Goal: Information Seeking & Learning: Learn about a topic

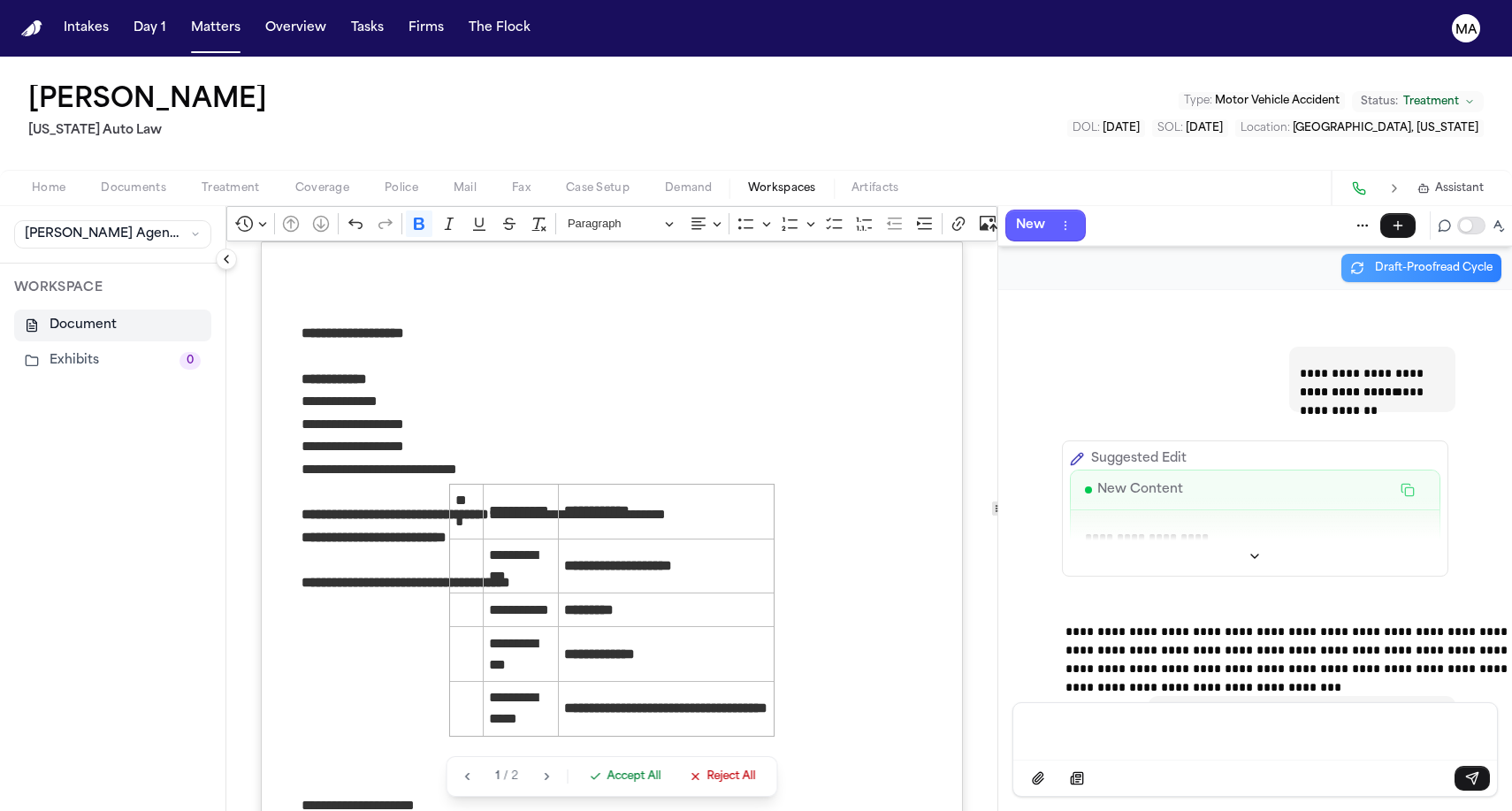
scroll to position [1274, 0]
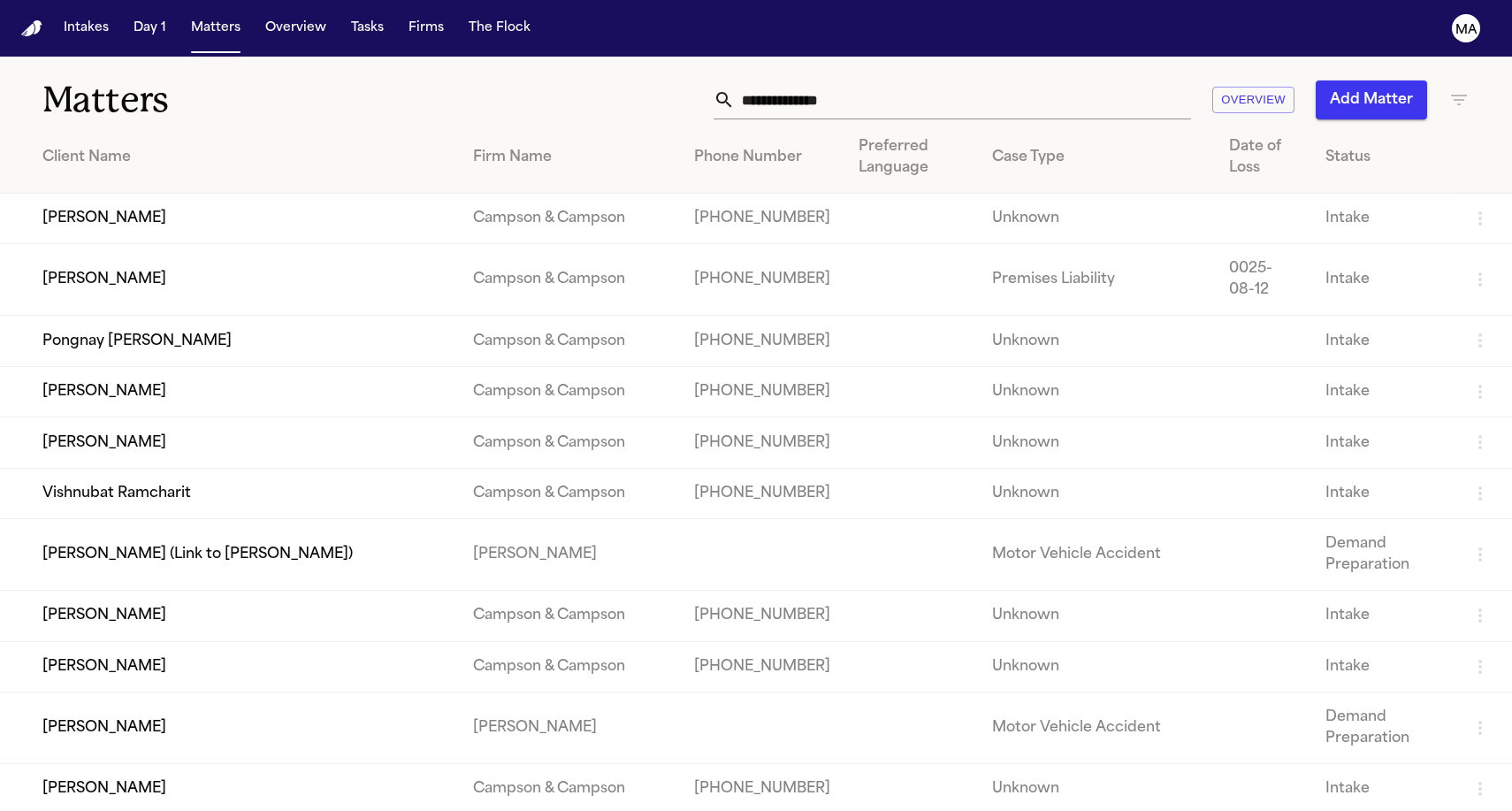
click at [1051, 81] on input "text" at bounding box center [963, 100] width 456 height 39
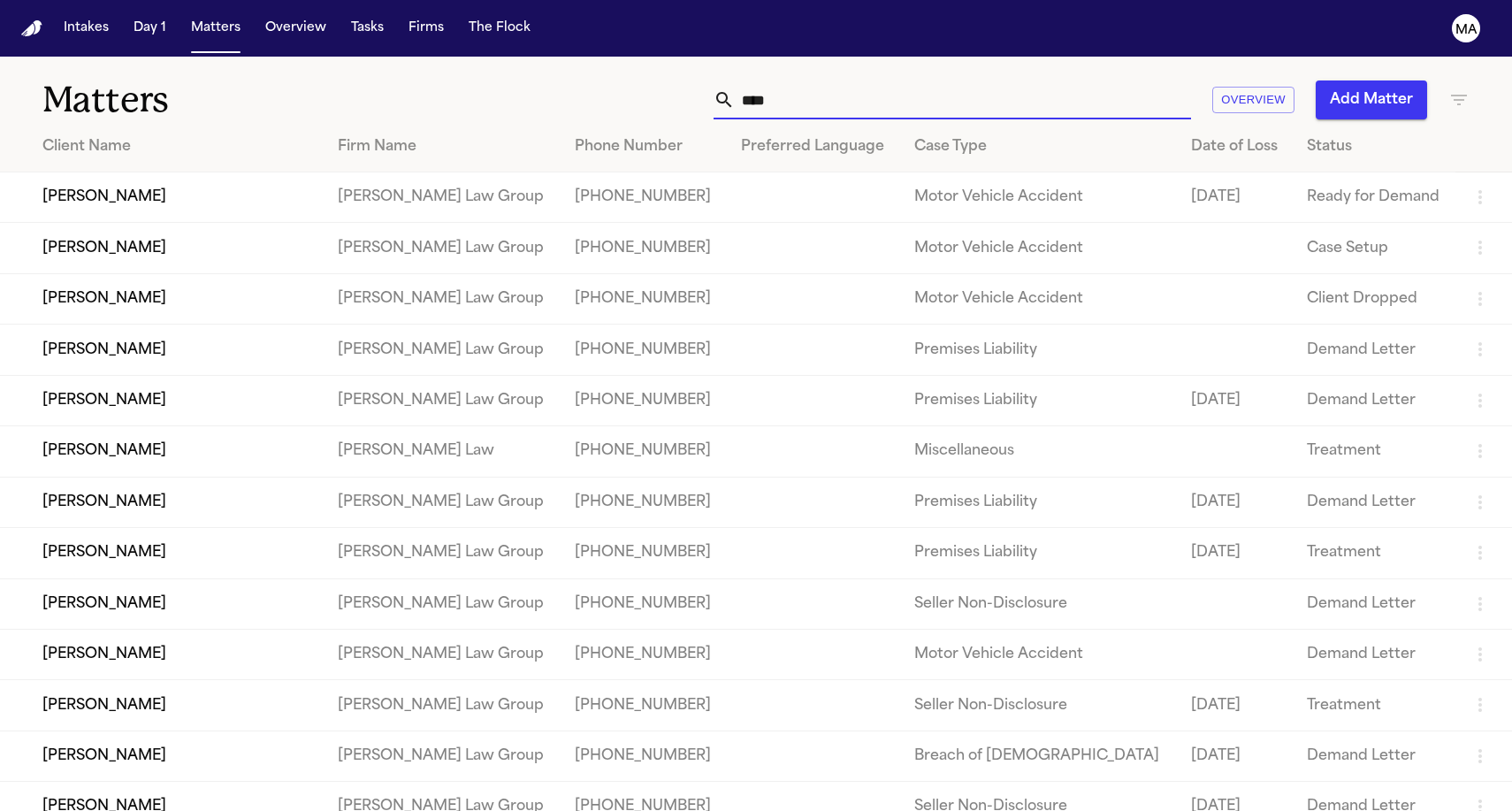
type input "****"
click at [324, 173] on td "[PERSON_NAME] Law Group" at bounding box center [442, 197] width 237 height 51
click at [144, 173] on td "[PERSON_NAME]" at bounding box center [162, 197] width 324 height 51
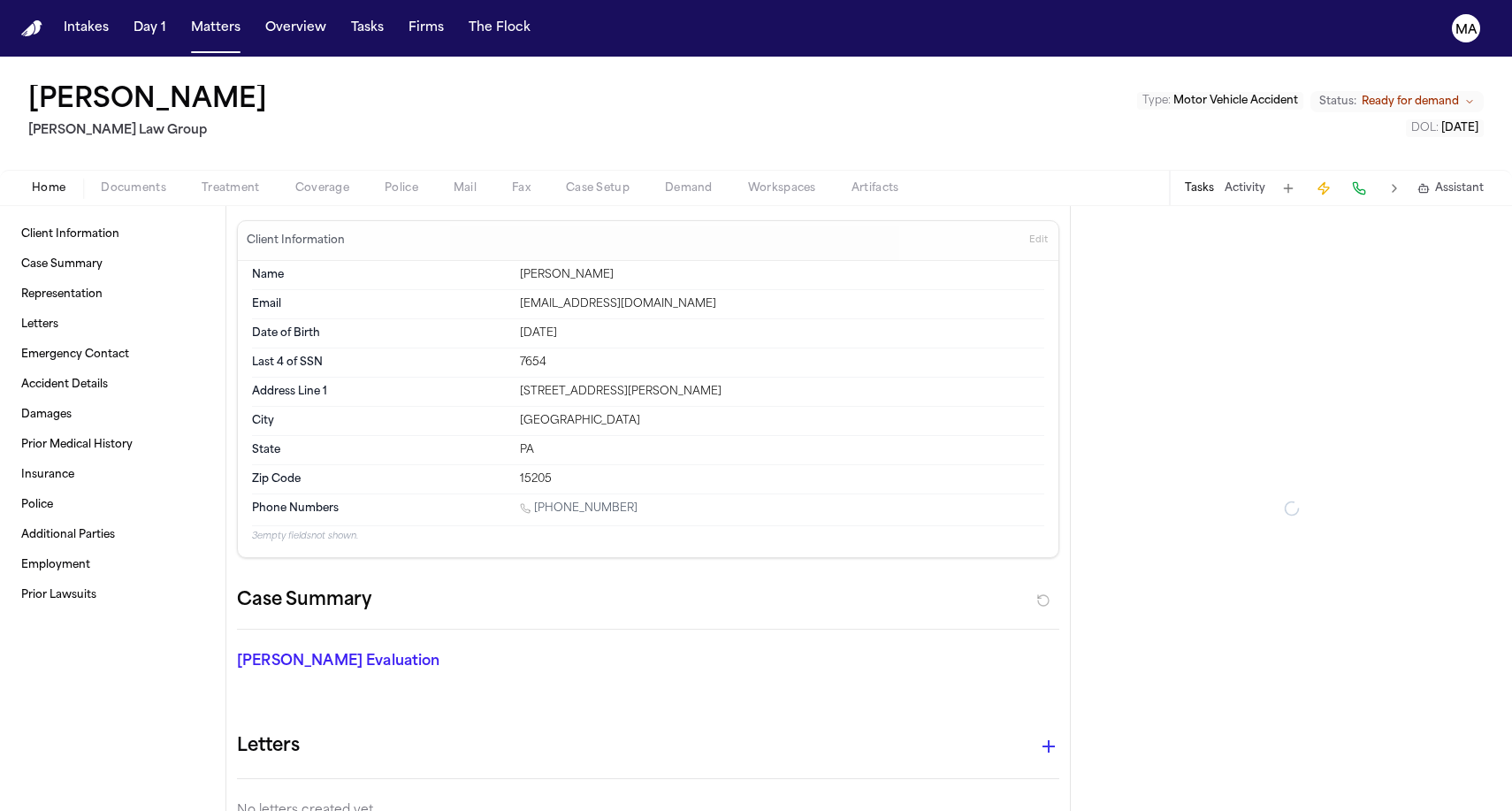
click at [104, 181] on span "Documents" at bounding box center [133, 188] width 65 height 14
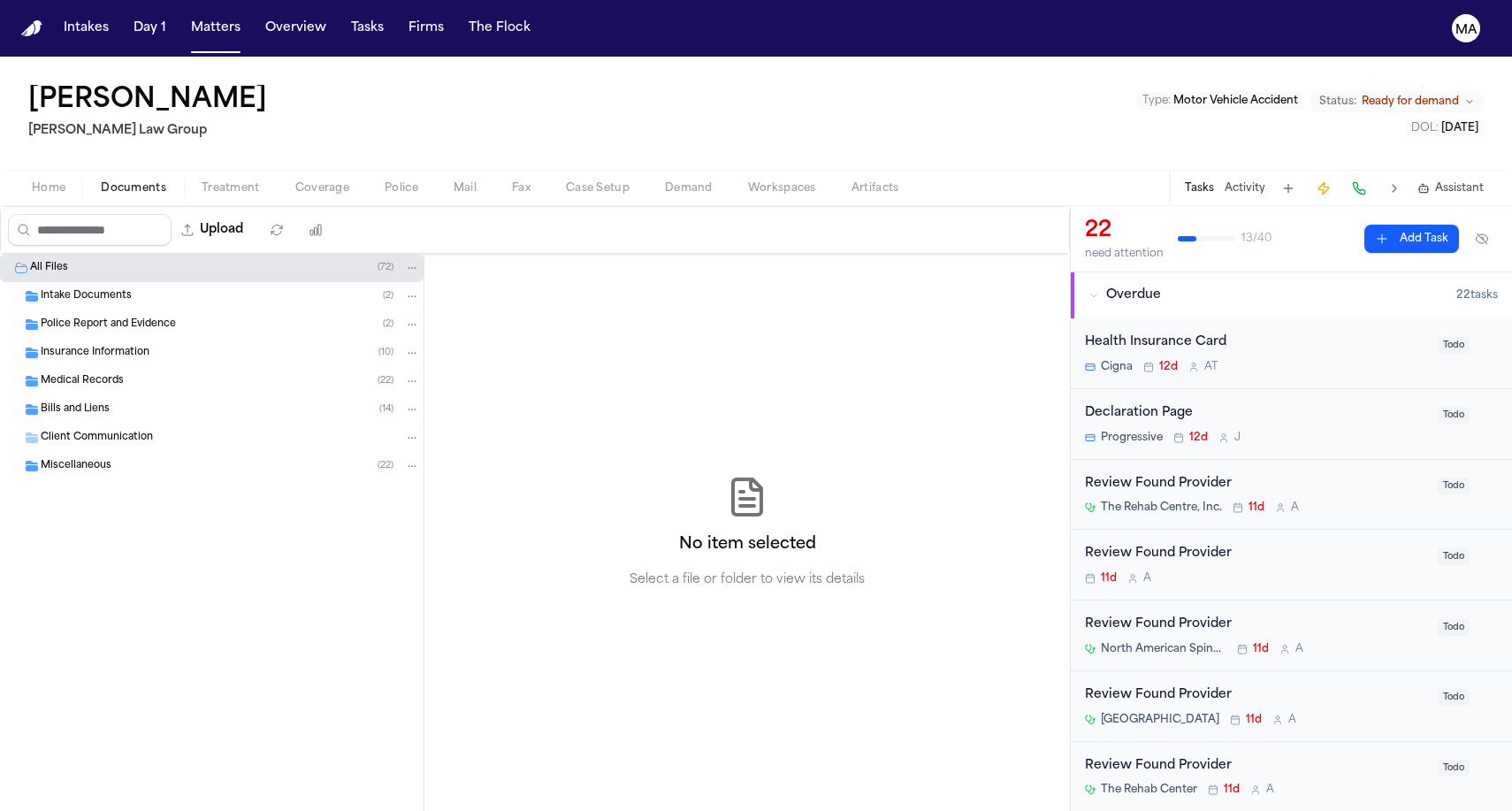
click at [201, 181] on span "Treatment" at bounding box center [230, 188] width 58 height 14
click at [101, 181] on span "Documents" at bounding box center [133, 188] width 65 height 14
click at [98, 402] on div "Bills and Liens ( 14 )" at bounding box center [230, 409] width 379 height 16
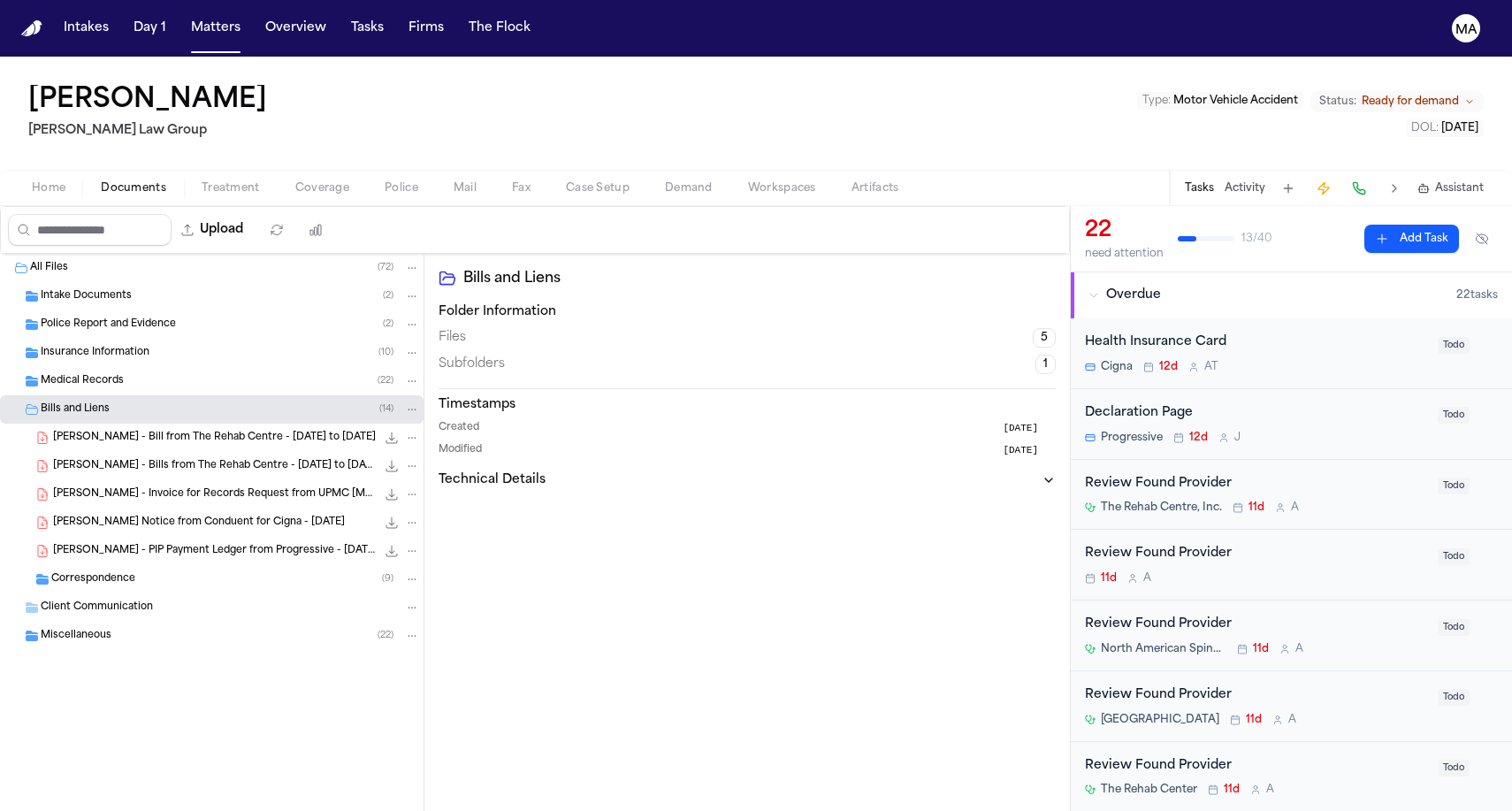
click at [106, 430] on span "[PERSON_NAME] - Bill from The Rehab Centre - [DATE] to [DATE]" at bounding box center [214, 438] width 323 height 15
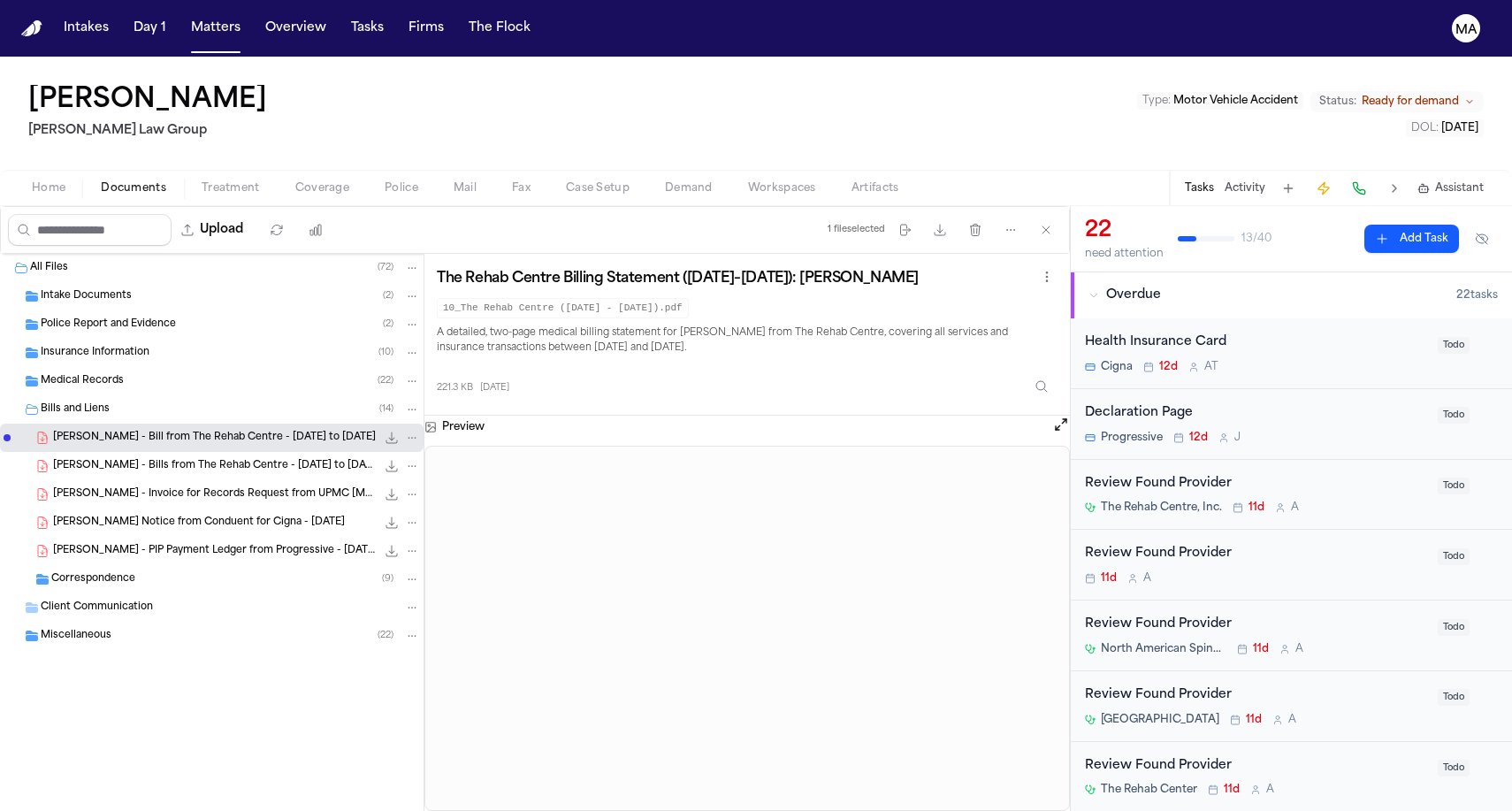
click at [96, 367] on div "Medical Records ( 22 )" at bounding box center [212, 382] width 424 height 29
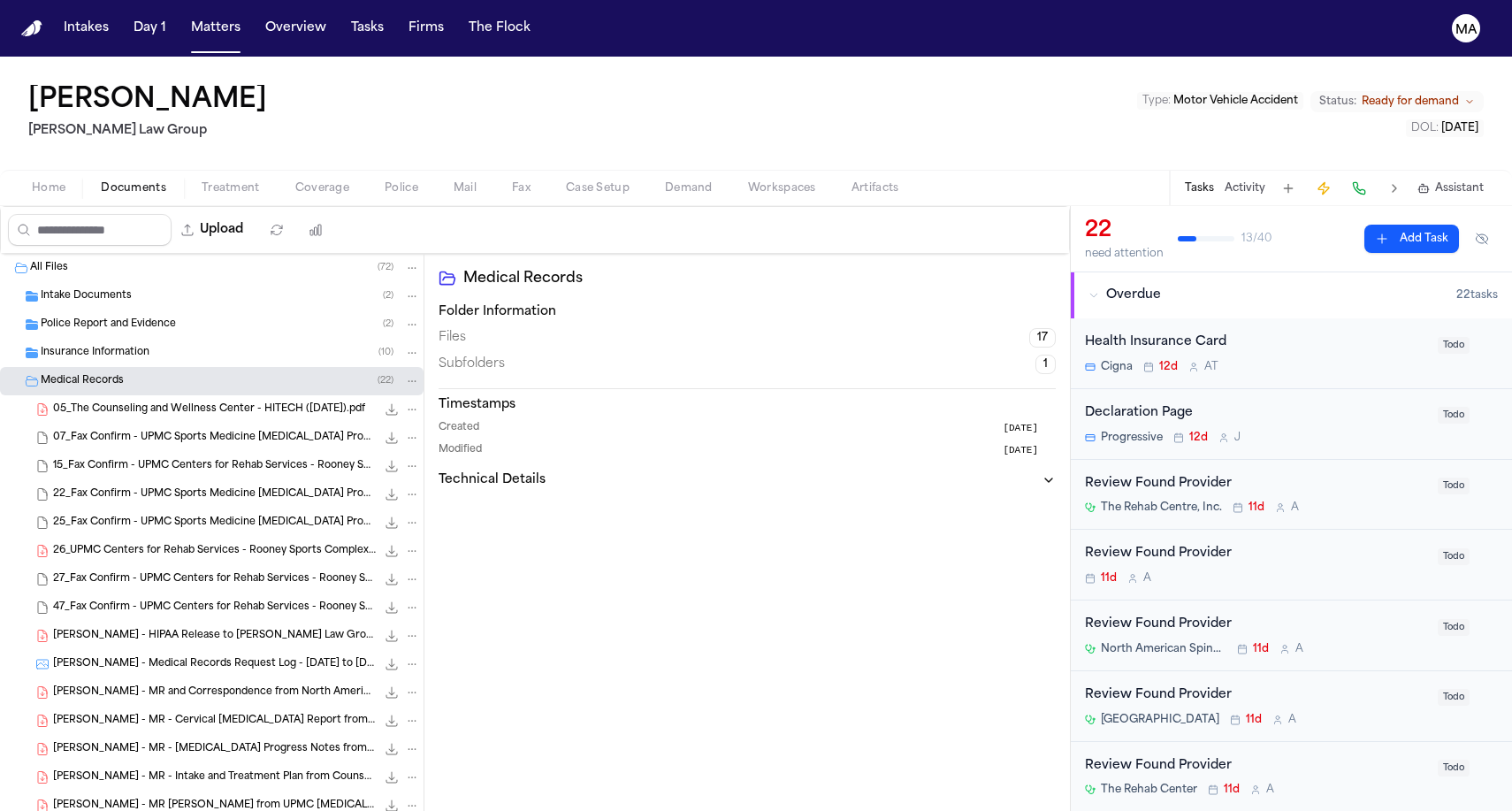
click at [106, 622] on div "[PERSON_NAME] - HIPAA Release to [PERSON_NAME] Law Group - [DATE] 762.4 KB • PDF" at bounding box center [212, 637] width 424 height 29
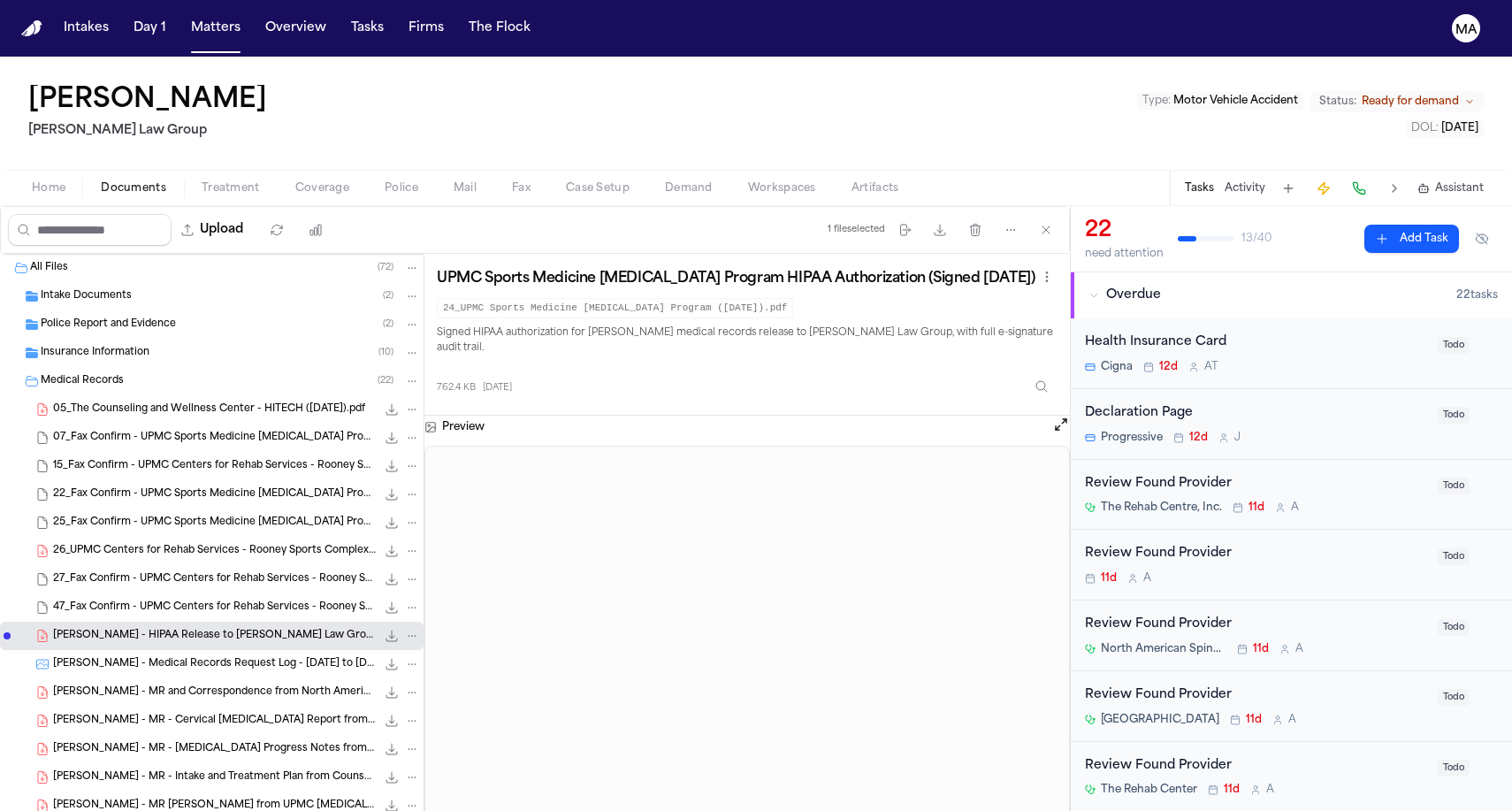
click at [121, 403] on span "05_The Counseling and Wellness Center - HITECH ([DATE]).pdf" at bounding box center [209, 410] width 312 height 15
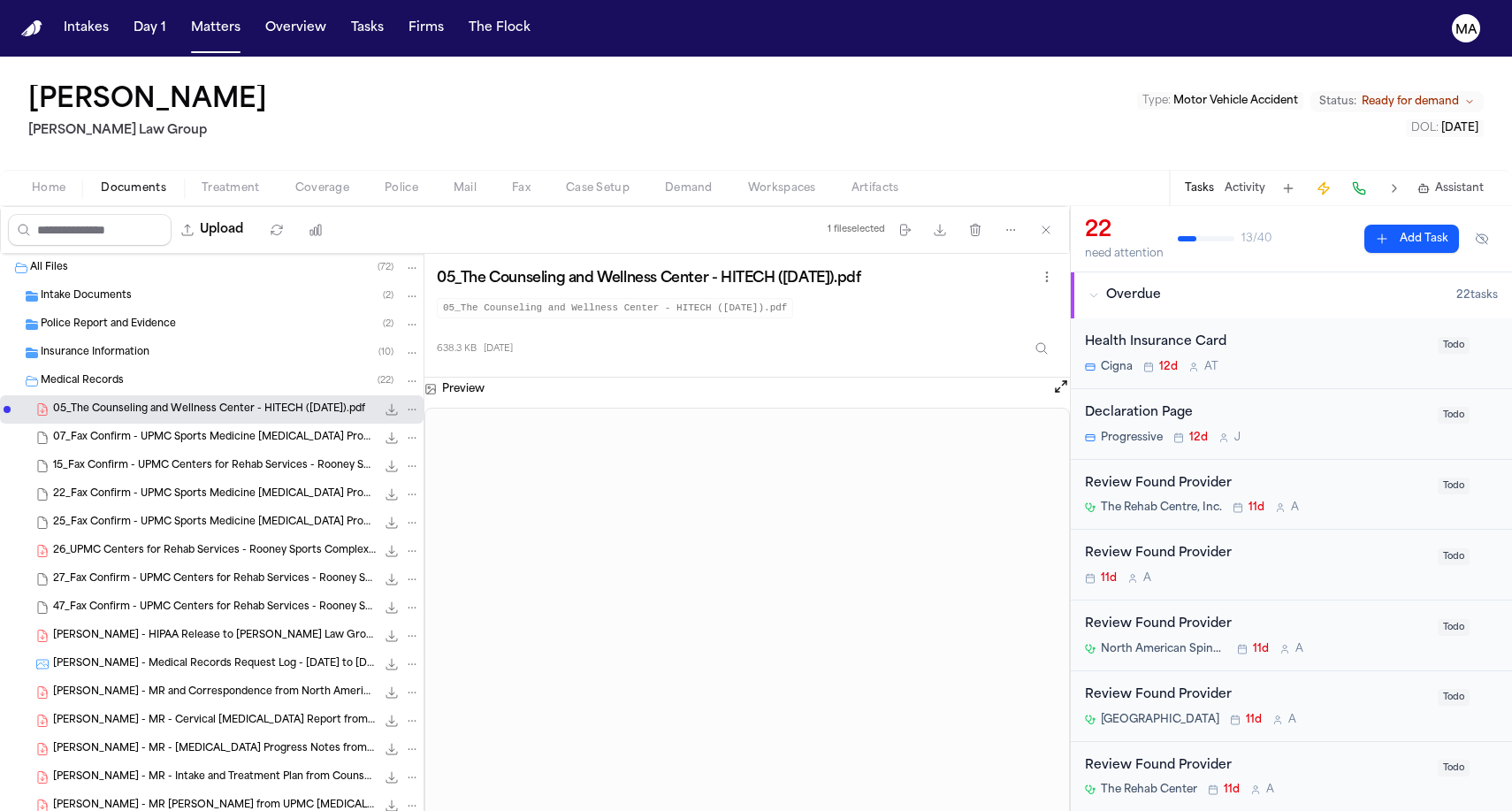
scroll to position [35, 0]
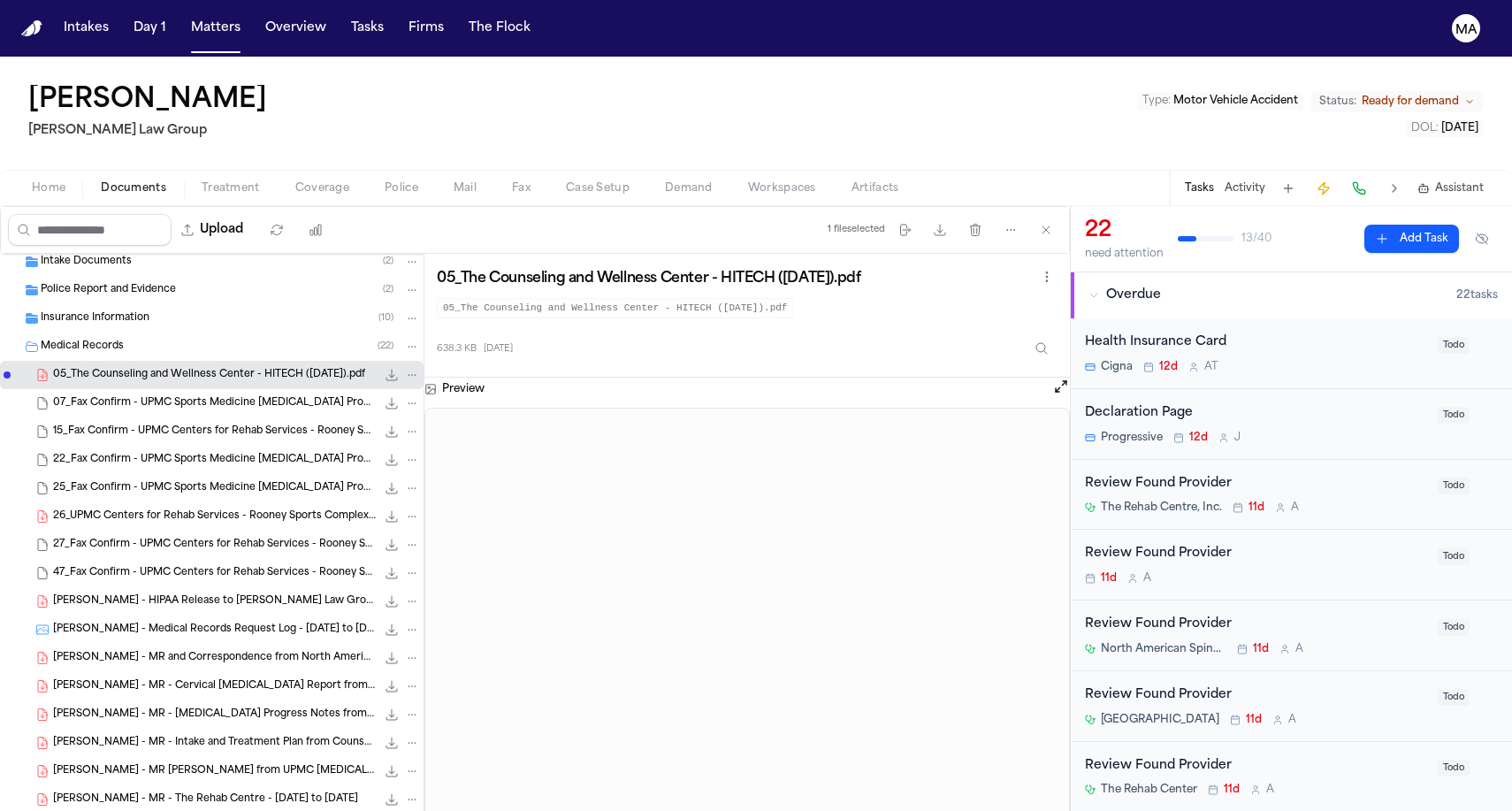
click at [116, 672] on div "[PERSON_NAME] - MR - Cervical [MEDICAL_DATA] Report from Monroeville Imaging - …" at bounding box center [212, 686] width 424 height 29
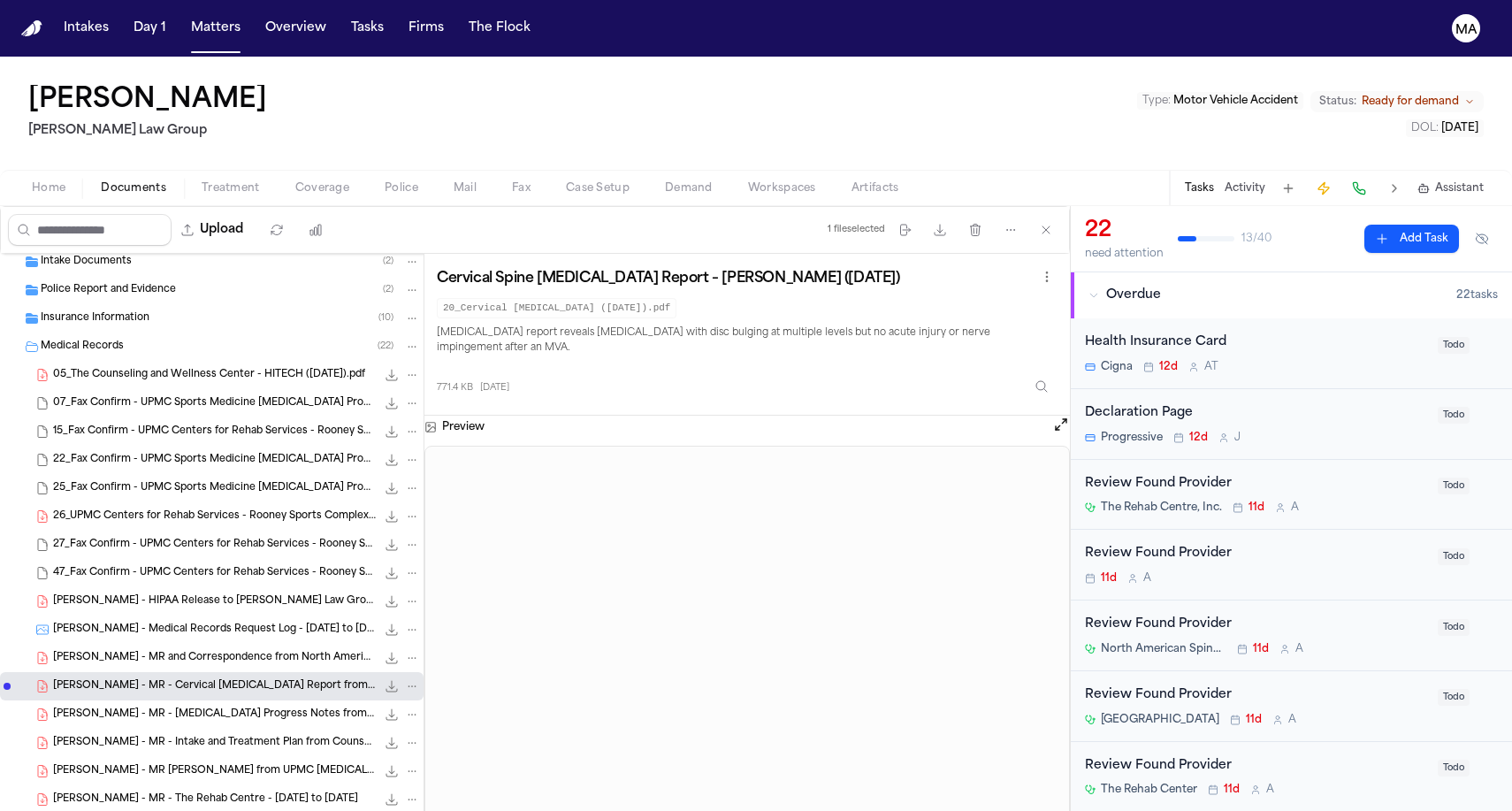
click at [124, 707] on span "[PERSON_NAME] - MR - [MEDICAL_DATA] Progress Notes from The Rehab Centre - [DAT…" at bounding box center [214, 715] width 323 height 15
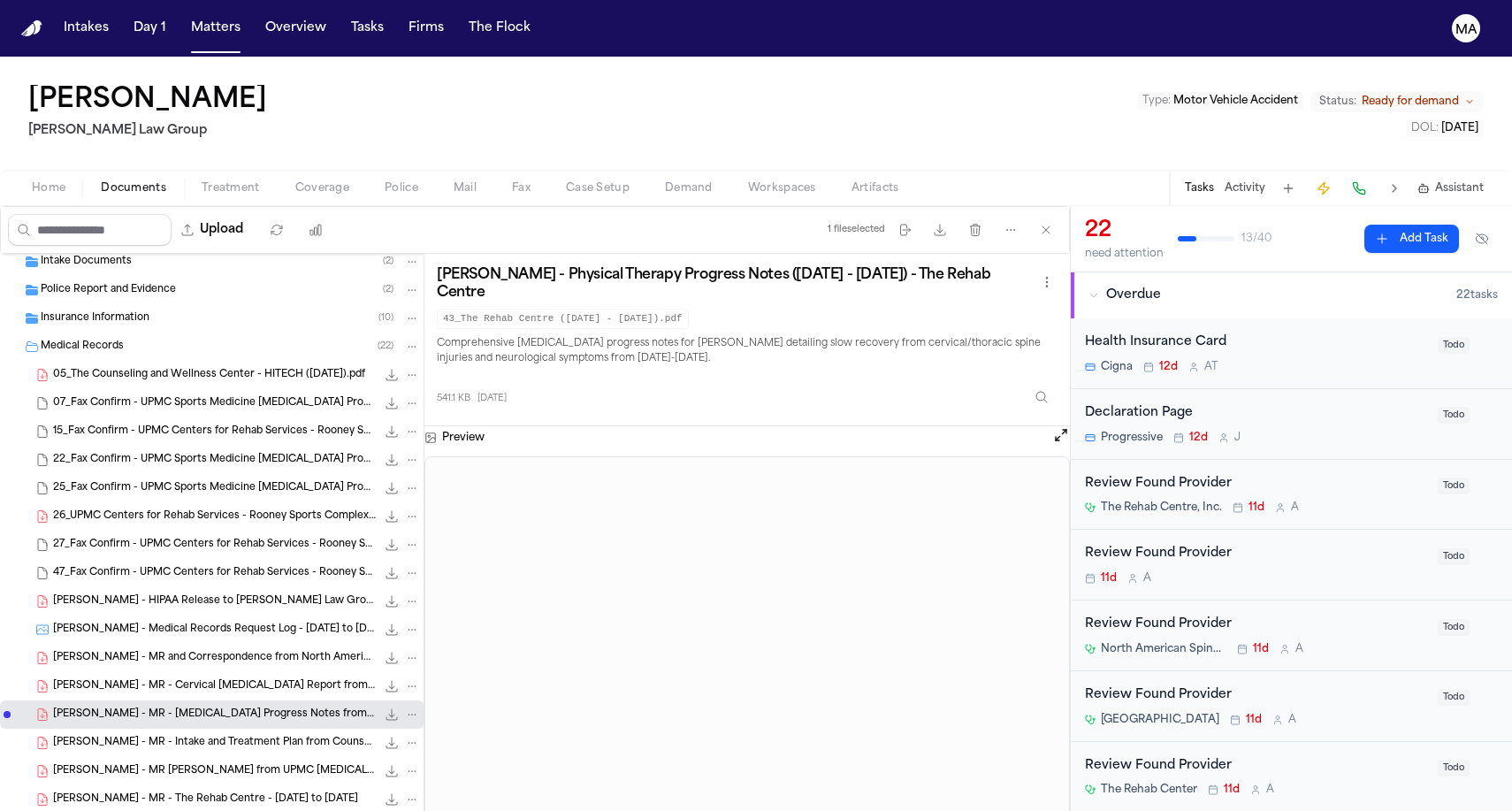
click at [119, 736] on span "[PERSON_NAME] - MR - Intake and Treatment Plan from Counseling and Wellness Cen…" at bounding box center [214, 744] width 323 height 15
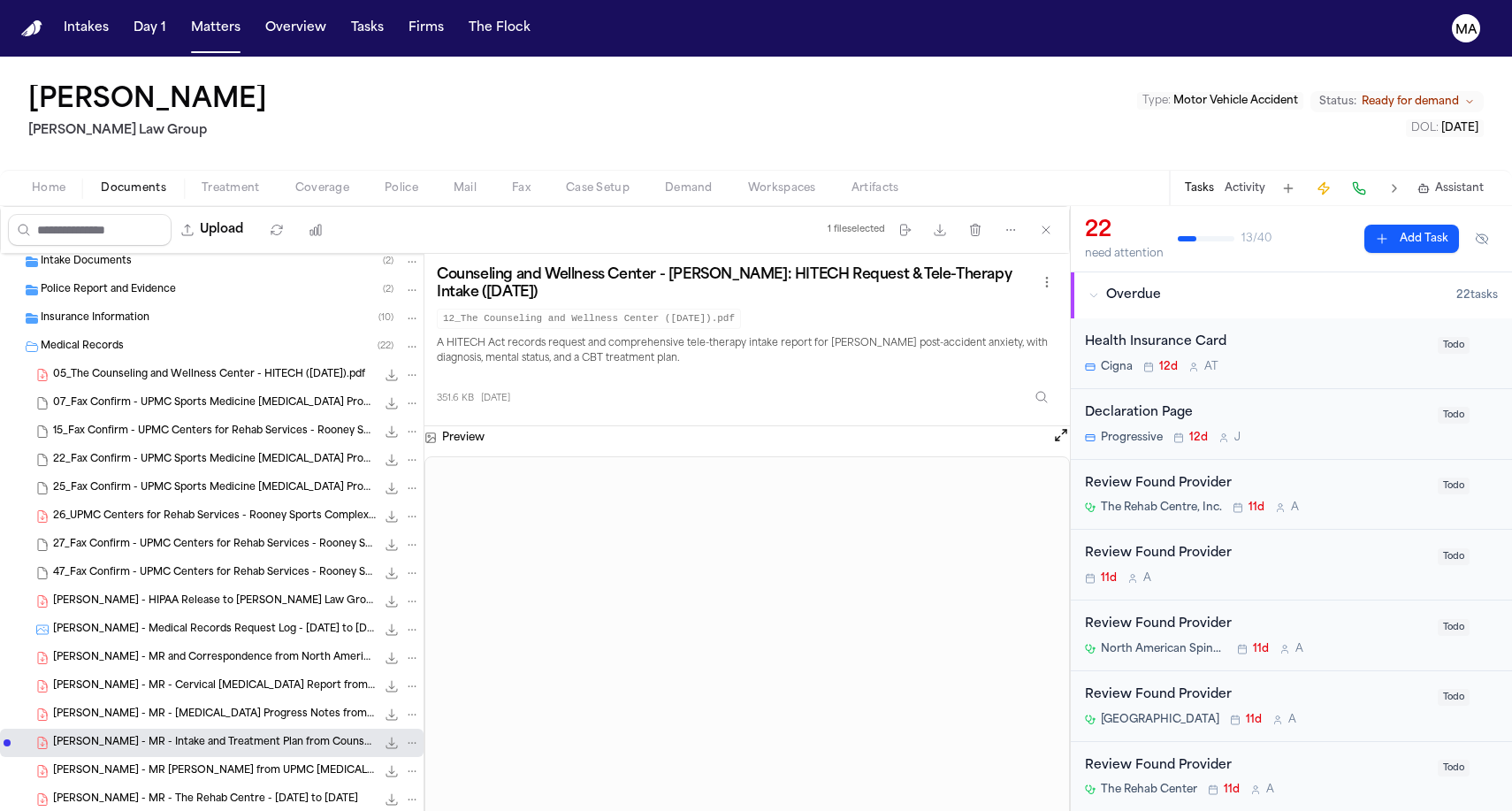
click at [121, 757] on div "[PERSON_NAME] - MR [PERSON_NAME] from UPMC [MEDICAL_DATA] Clinic - [DATE] 3.4 M…" at bounding box center [212, 772] width 424 height 29
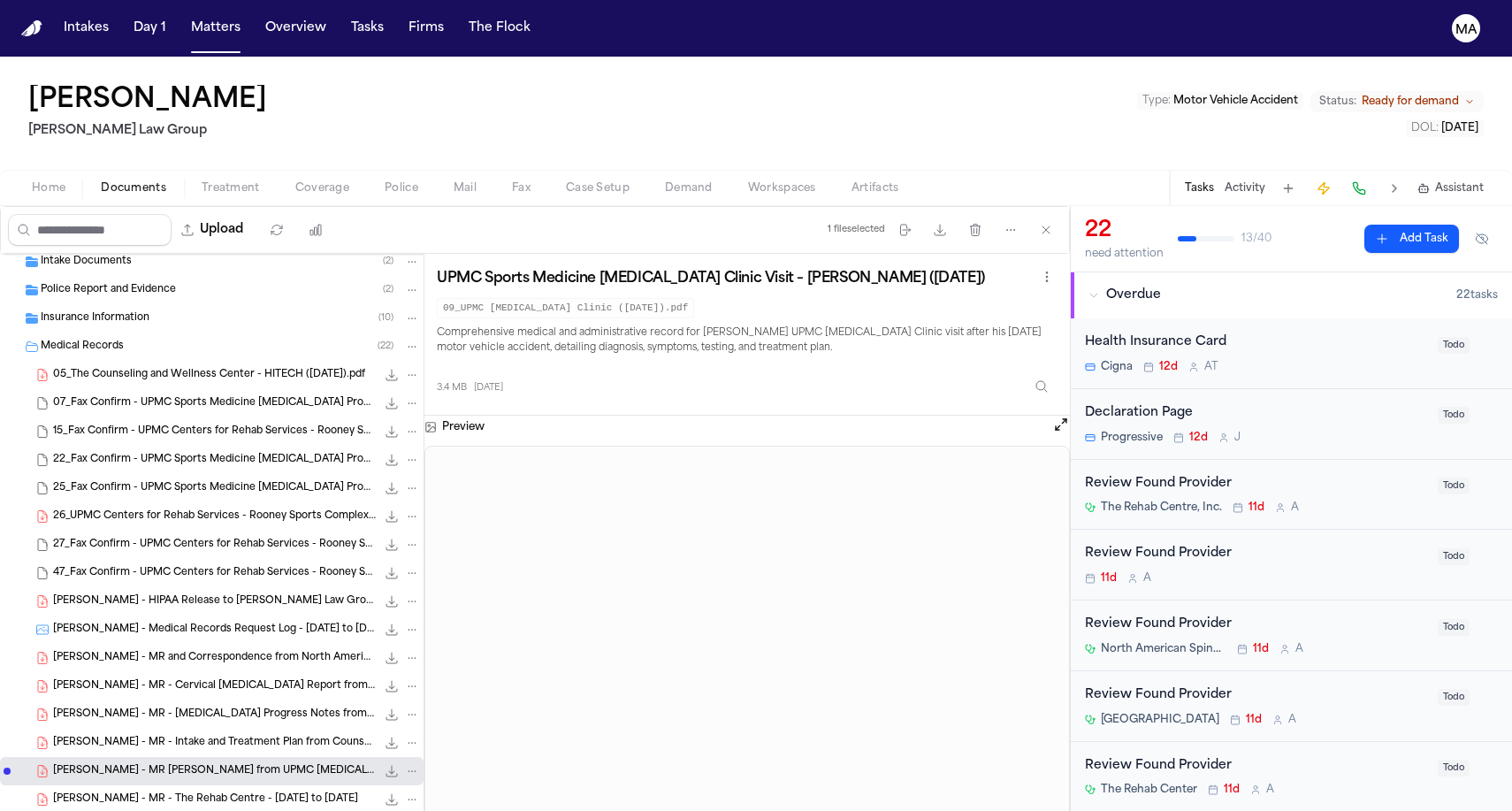
click at [120, 793] on span "[PERSON_NAME] - MR - The Rehab Centre - [DATE] to [DATE]" at bounding box center [205, 800] width 305 height 15
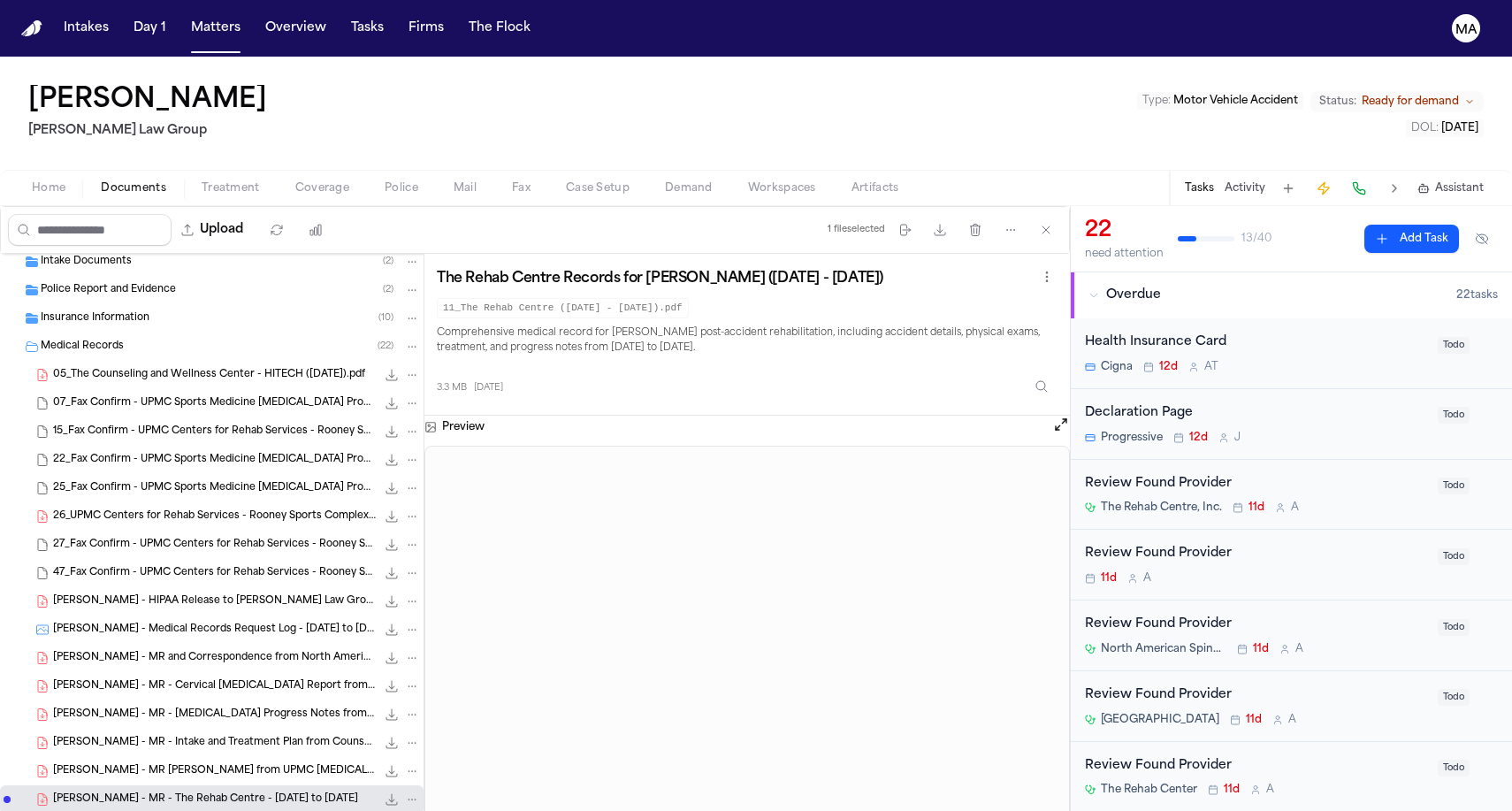
scroll to position [0, 0]
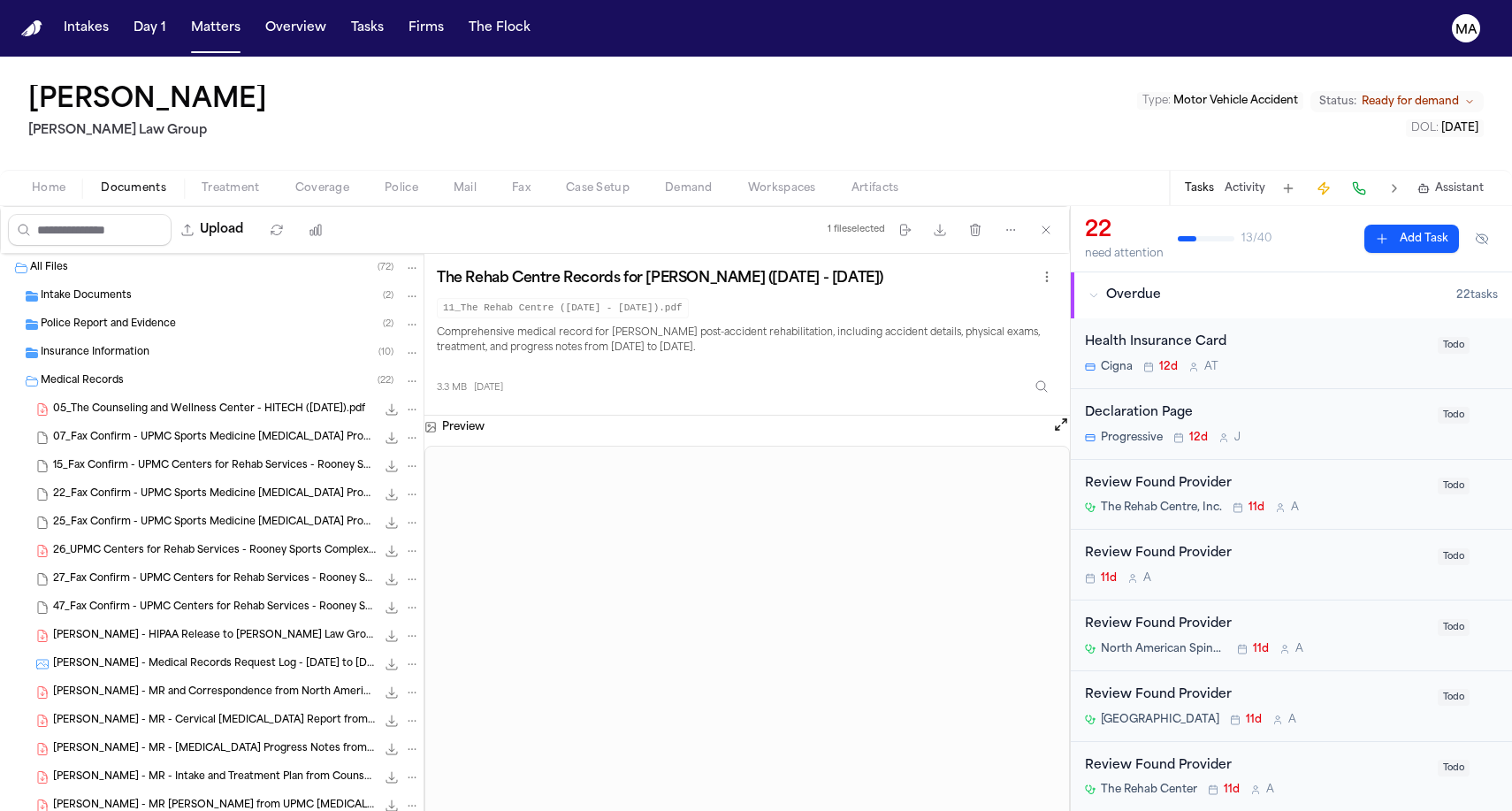
click at [98, 317] on span "Police Report and Evidence" at bounding box center [107, 325] width 135 height 15
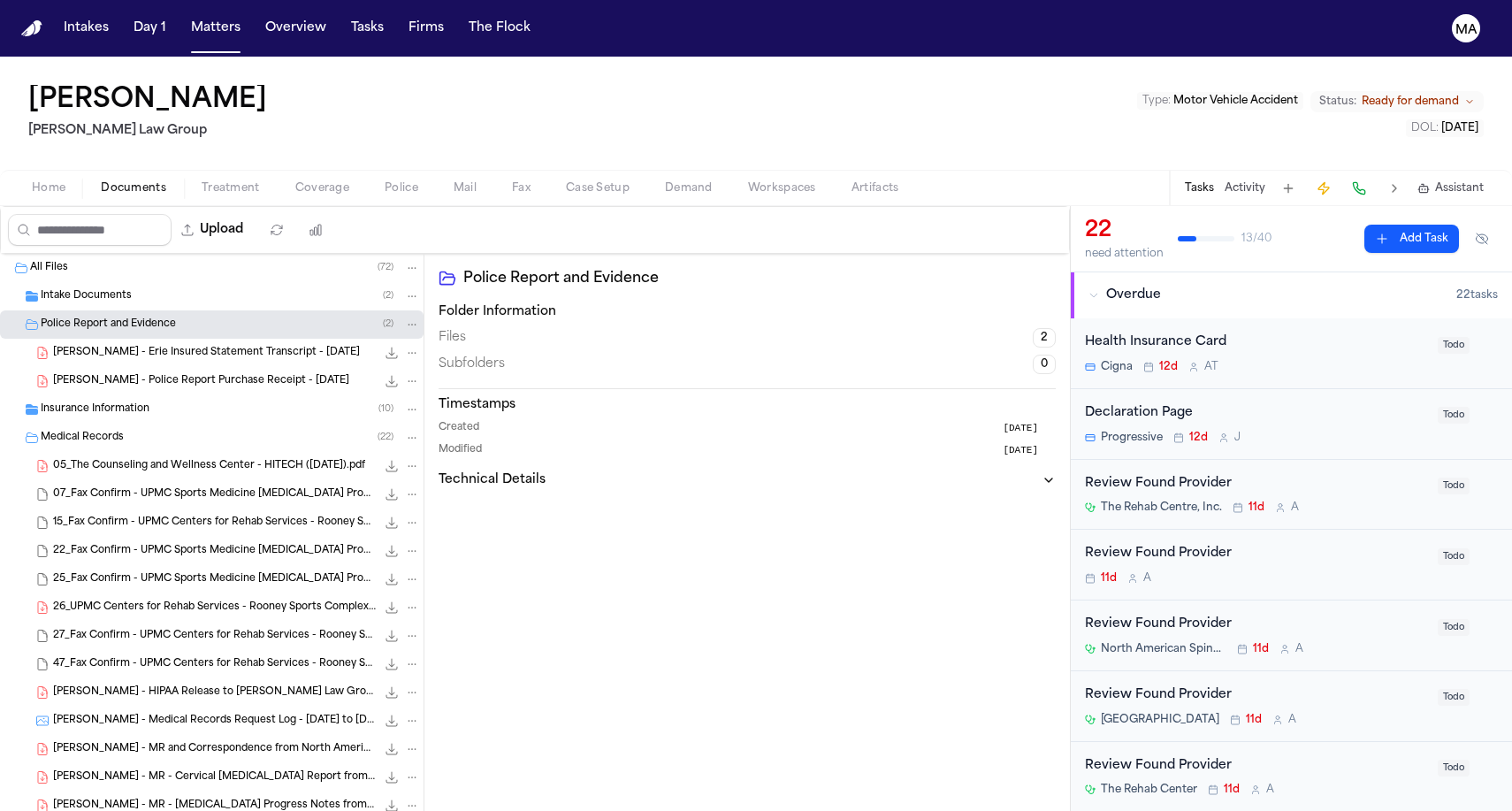
click at [103, 374] on span "[PERSON_NAME] - Police Report Purchase Receipt - [DATE]" at bounding box center [200, 382] width 296 height 15
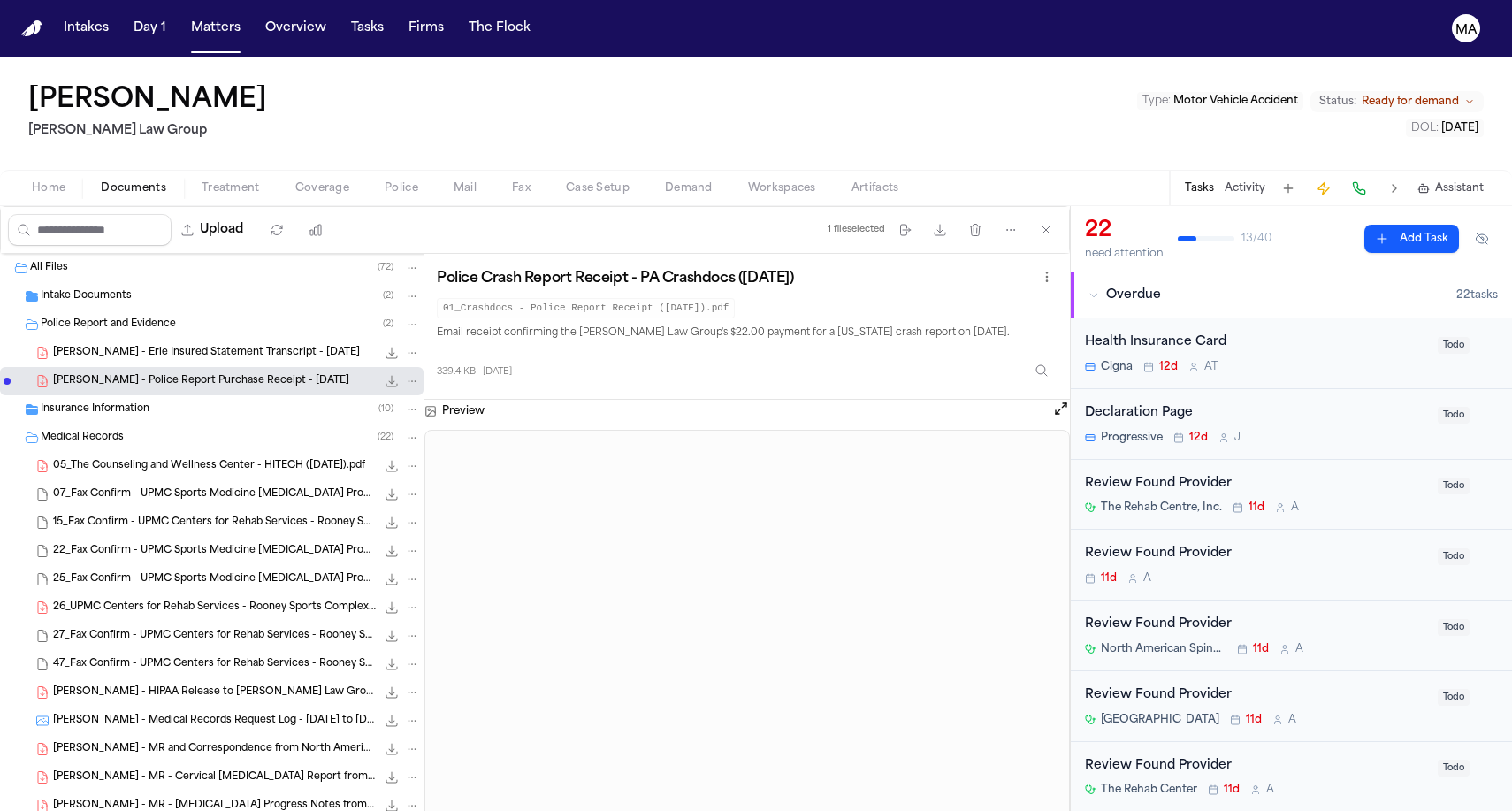
click at [108, 346] on span "[PERSON_NAME] - Erie Insured Statement Transcript - [DATE]" at bounding box center [206, 354] width 307 height 15
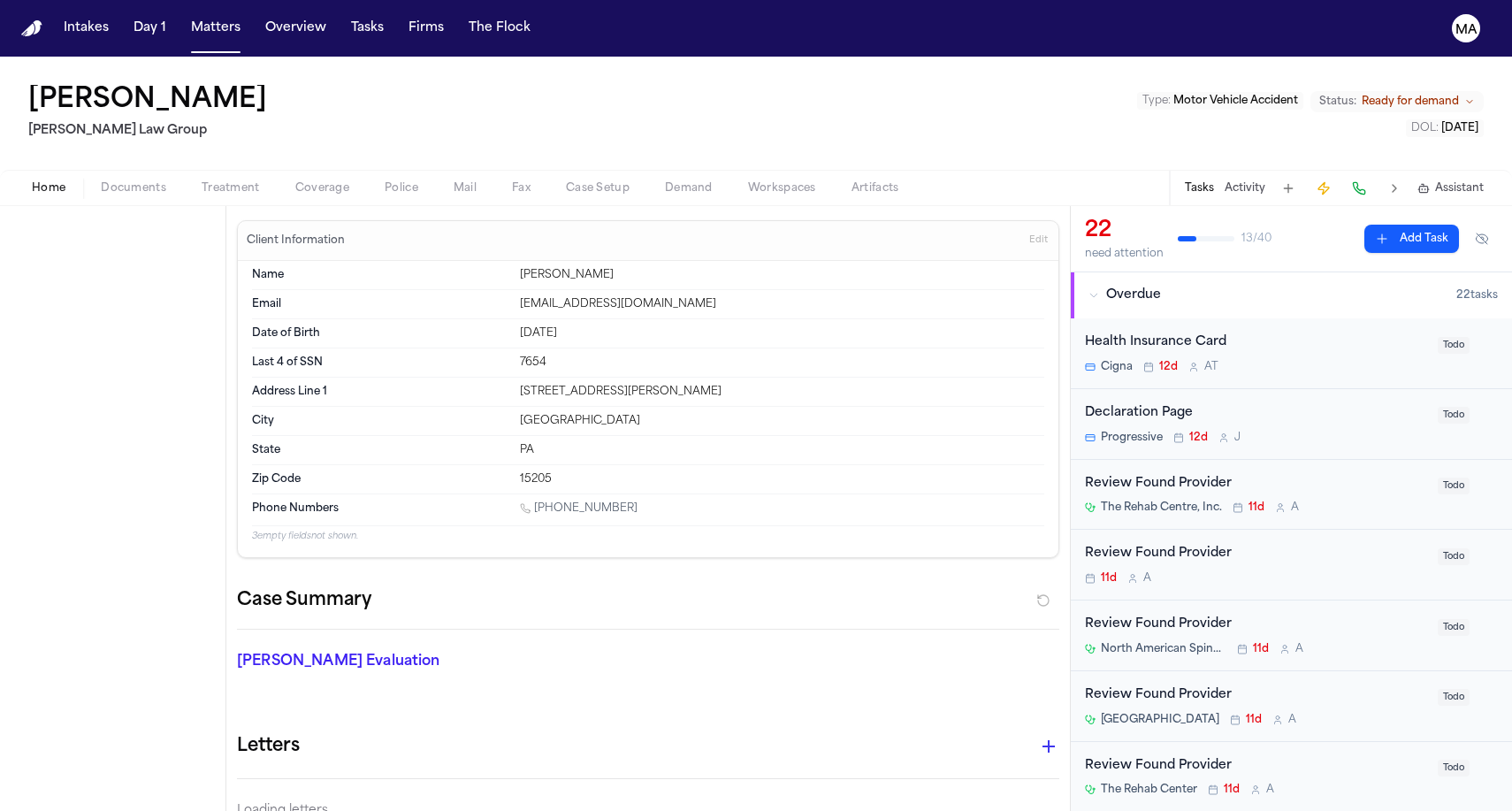
click at [47, 178] on button "Home" at bounding box center [49, 189] width 69 height 21
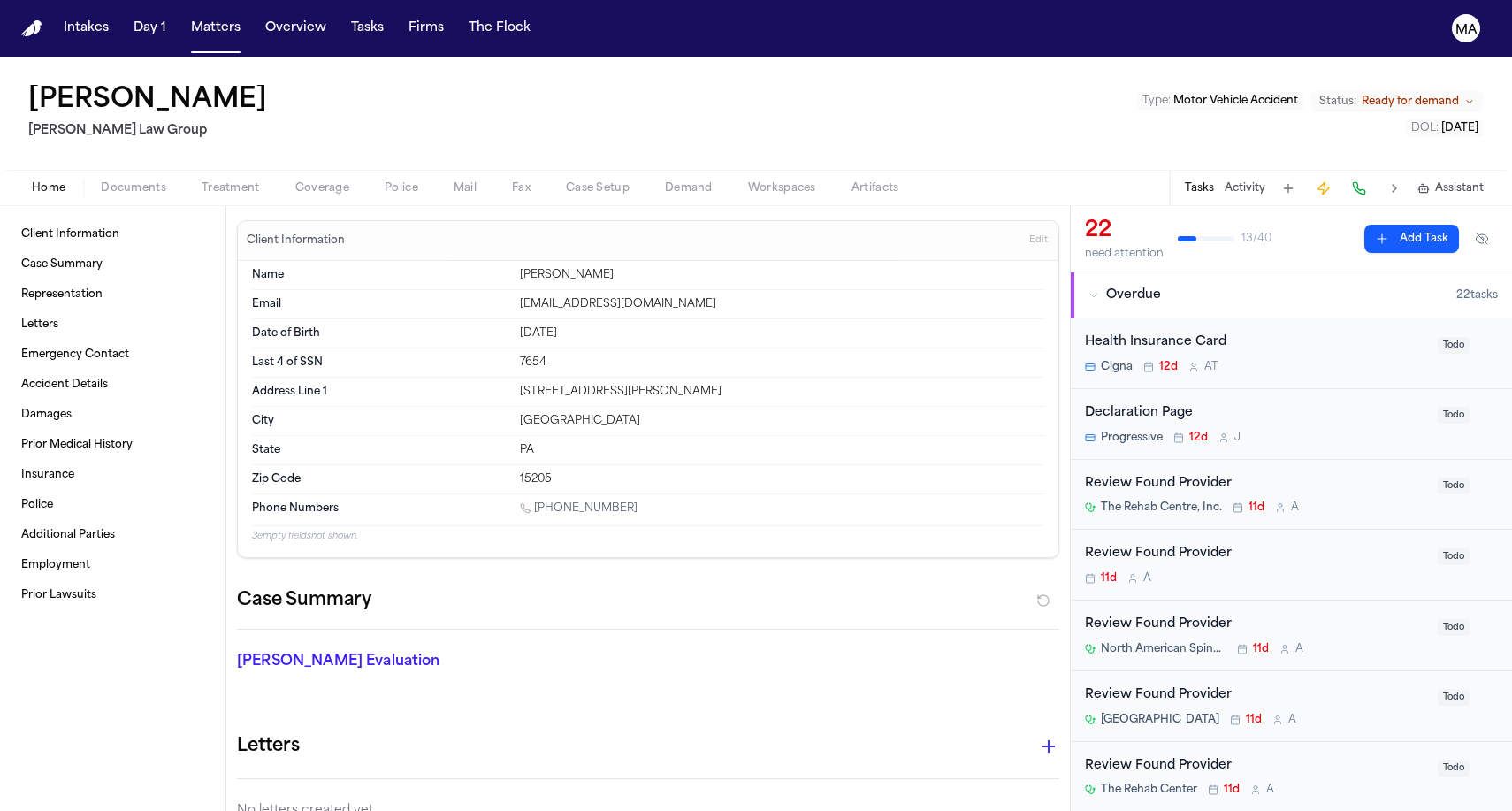
click at [395, 587] on div "Case Summary" at bounding box center [648, 608] width 822 height 43
